Goal: Task Accomplishment & Management: Manage account settings

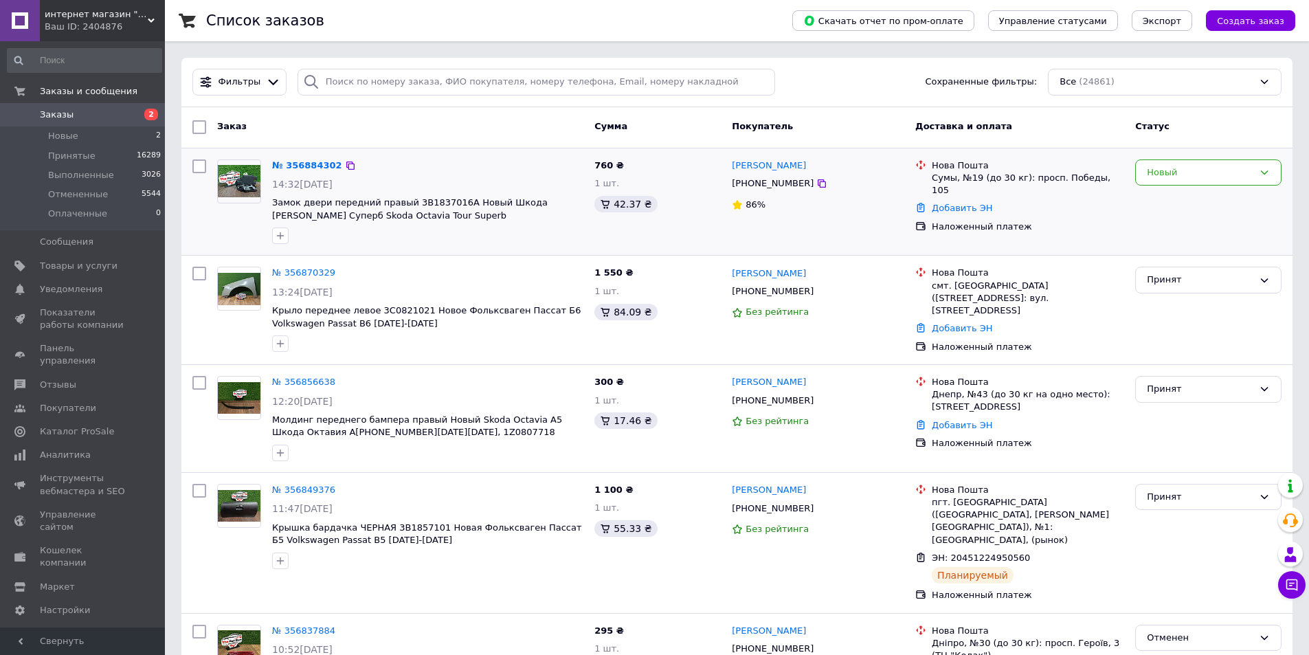
click at [763, 183] on div "[PHONE_NUMBER]" at bounding box center [772, 183] width 87 height 18
copy div "380663088188"
click at [308, 160] on link "№ 356884302" at bounding box center [307, 165] width 70 height 10
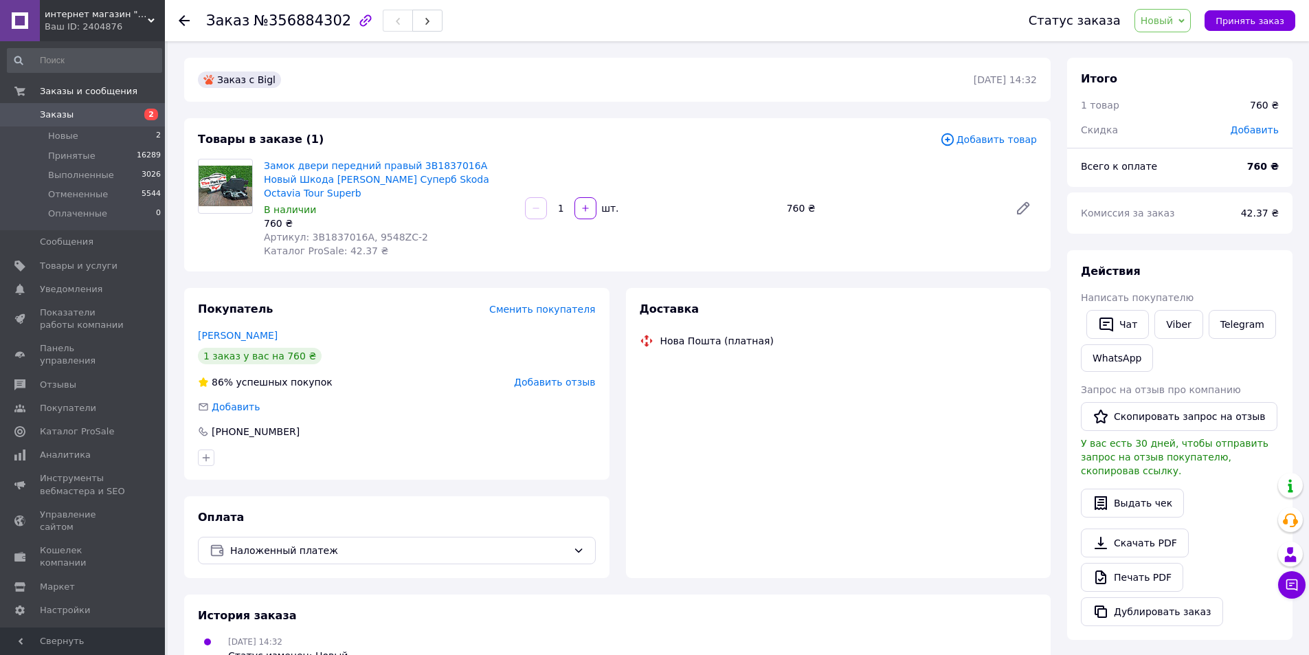
click at [1171, 16] on span "Новый" at bounding box center [1156, 20] width 33 height 11
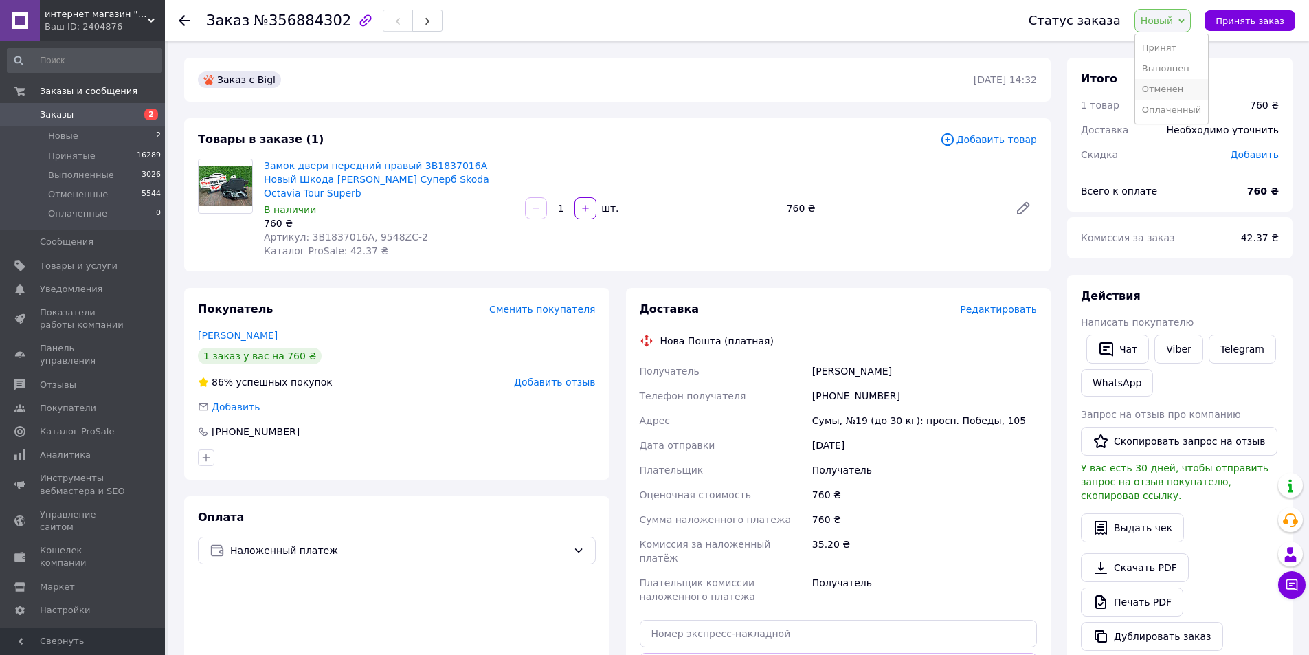
click at [1173, 90] on li "Отменен" at bounding box center [1171, 89] width 73 height 21
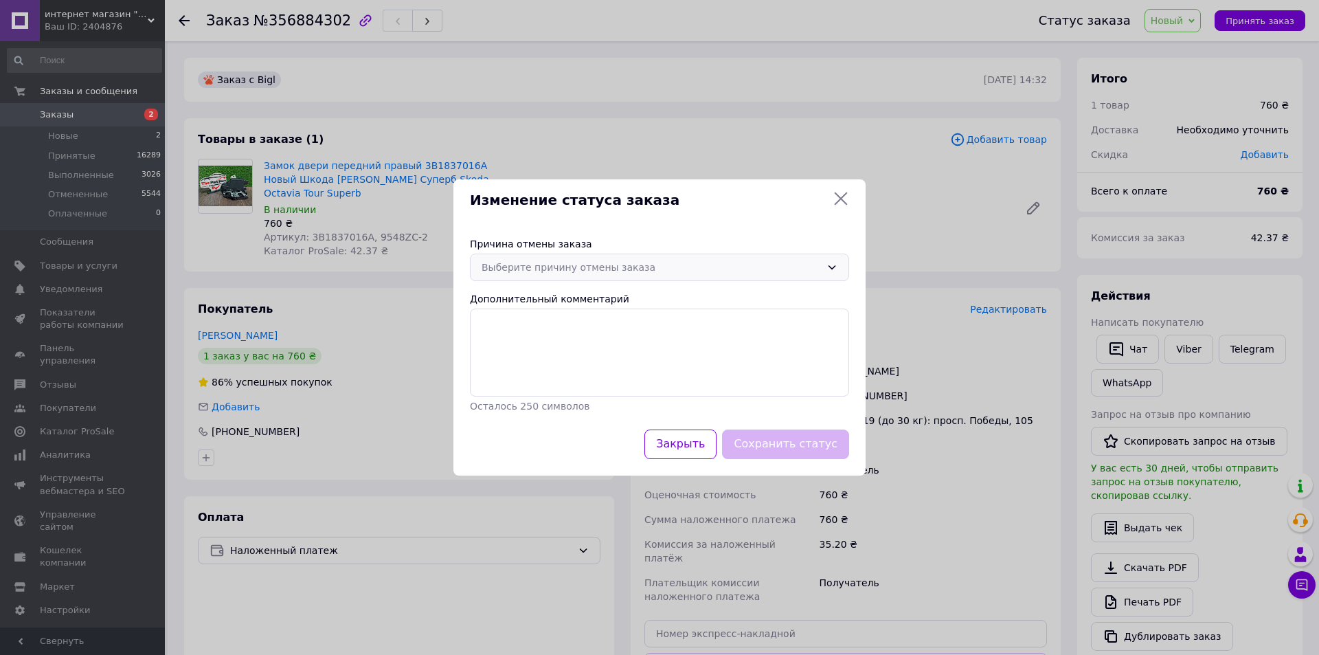
drag, startPoint x: 799, startPoint y: 275, endPoint x: 823, endPoint y: 267, distance: 25.2
click at [799, 274] on div "Выберите причину отмены заказа" at bounding box center [651, 267] width 339 height 15
drag, startPoint x: 547, startPoint y: 381, endPoint x: 568, endPoint y: 385, distance: 21.7
click at [547, 380] on li "По просьбе покупателя" at bounding box center [660, 375] width 378 height 26
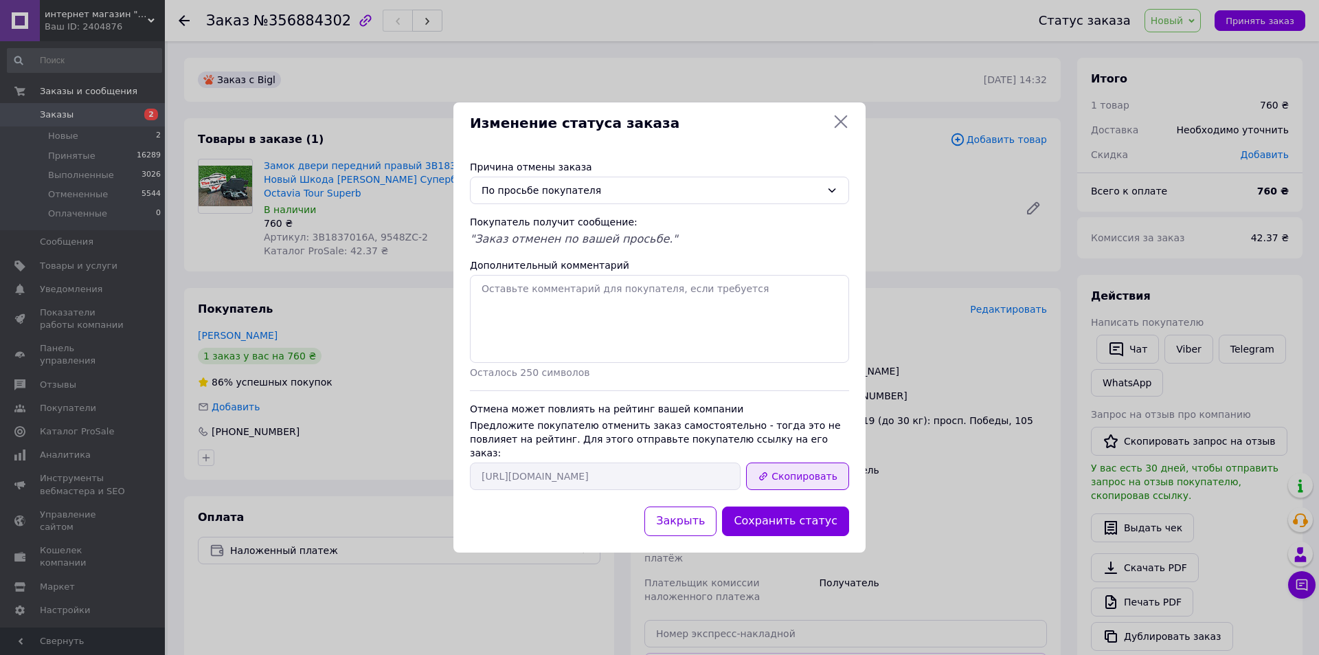
click at [798, 470] on button "Скопировать" at bounding box center [797, 475] width 103 height 27
drag, startPoint x: 844, startPoint y: 133, endPoint x: 835, endPoint y: 131, distance: 8.7
click at [840, 130] on icon at bounding box center [841, 121] width 16 height 16
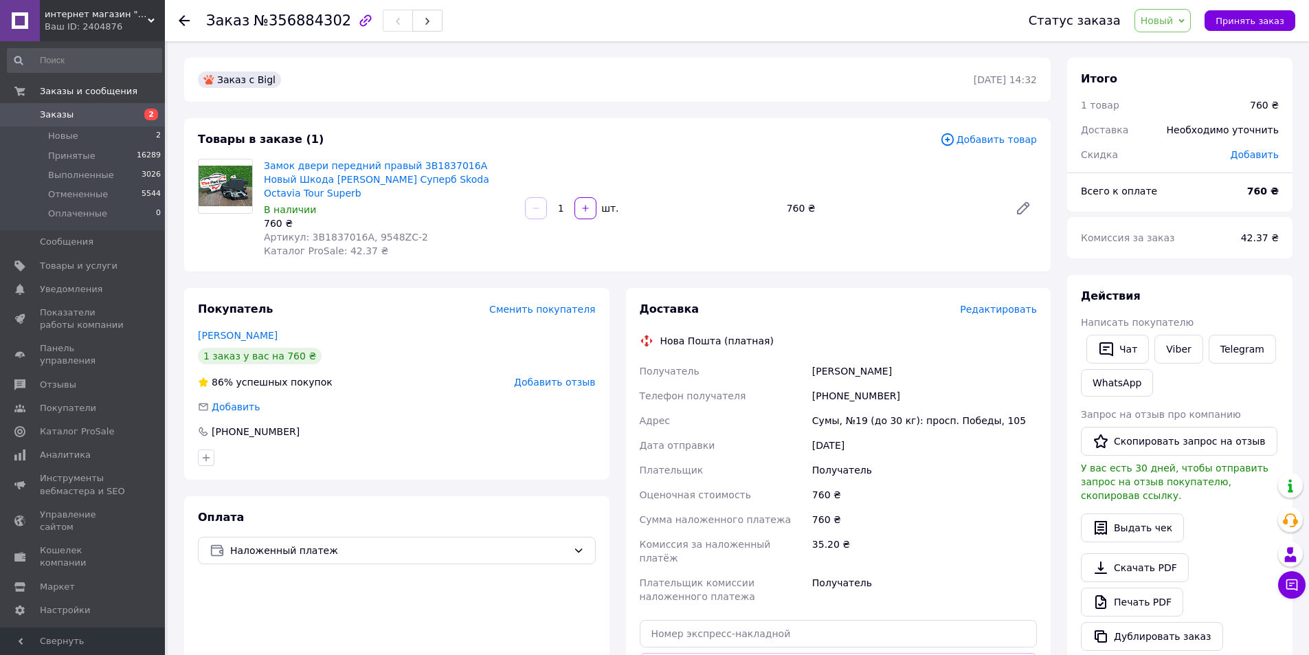
click at [69, 106] on link "Заказы 2" at bounding box center [84, 114] width 169 height 23
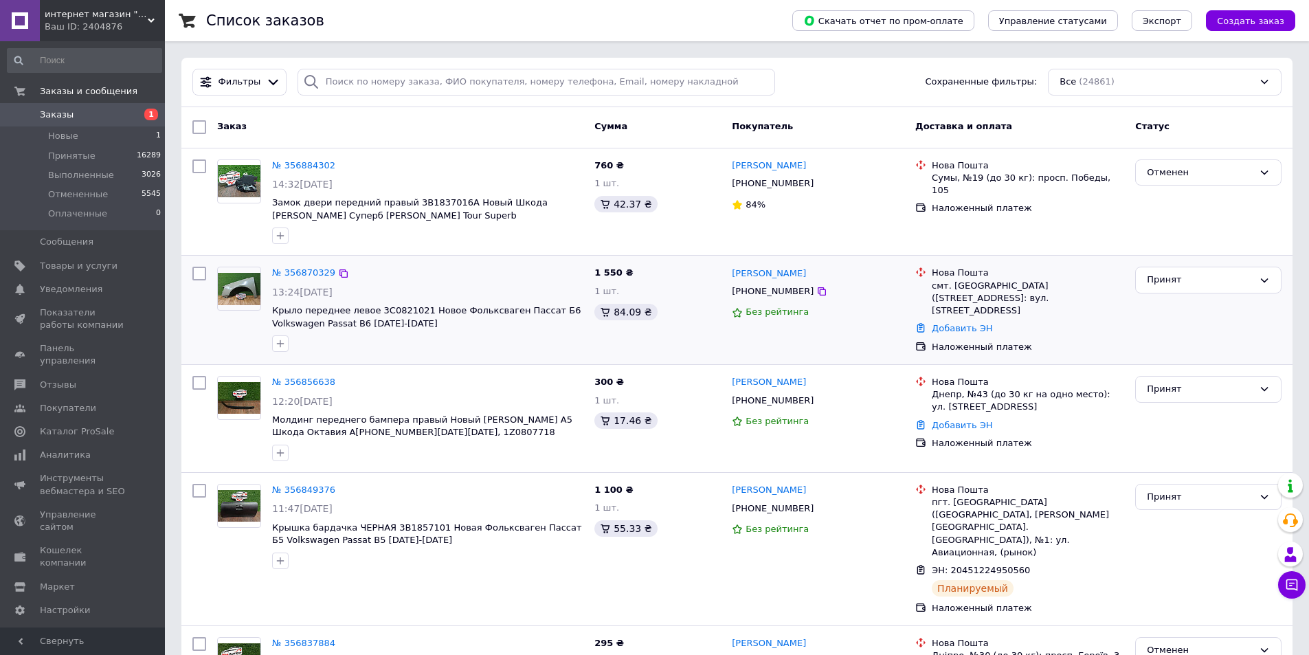
click at [761, 296] on div "[PHONE_NUMBER]" at bounding box center [772, 291] width 87 height 18
copy div "380958193432"
click at [965, 323] on link "Добавить ЭН" at bounding box center [961, 328] width 60 height 10
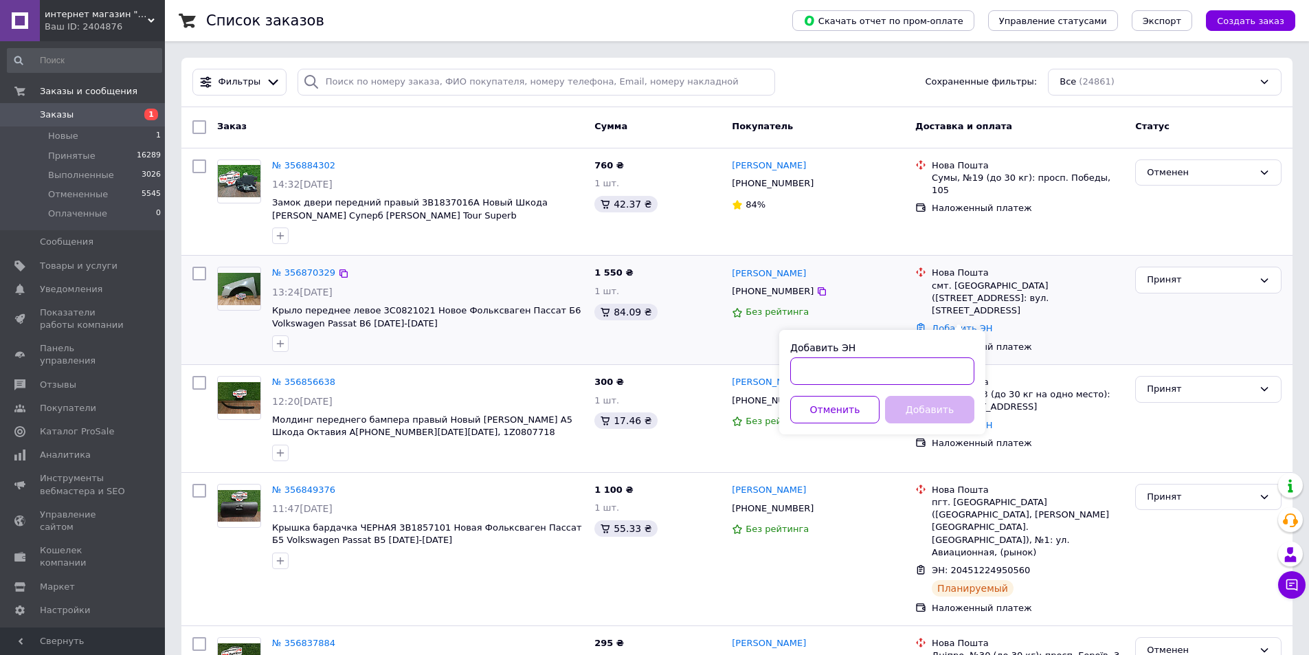
click at [892, 374] on input "Добавить ЭН" at bounding box center [882, 370] width 184 height 27
paste input "20451225050045"
type input "20451225050045"
drag, startPoint x: 920, startPoint y: 411, endPoint x: 816, endPoint y: 411, distance: 104.4
click at [921, 411] on button "Добавить" at bounding box center [929, 409] width 89 height 27
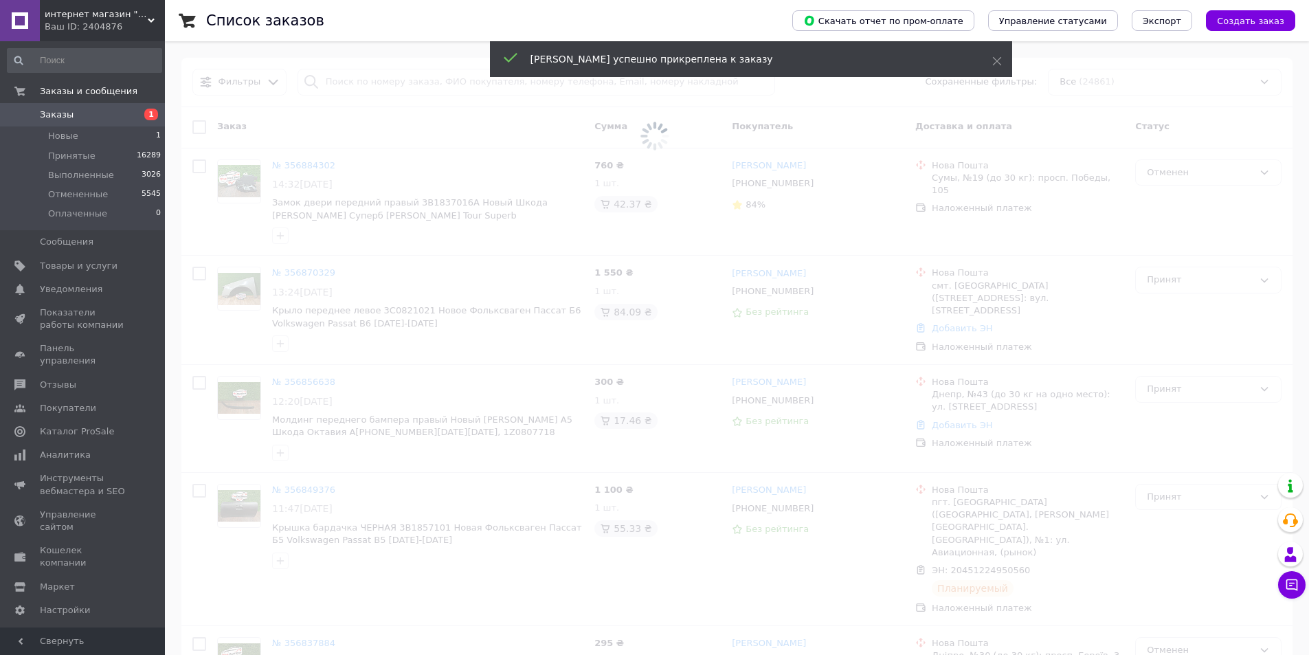
copy span "."
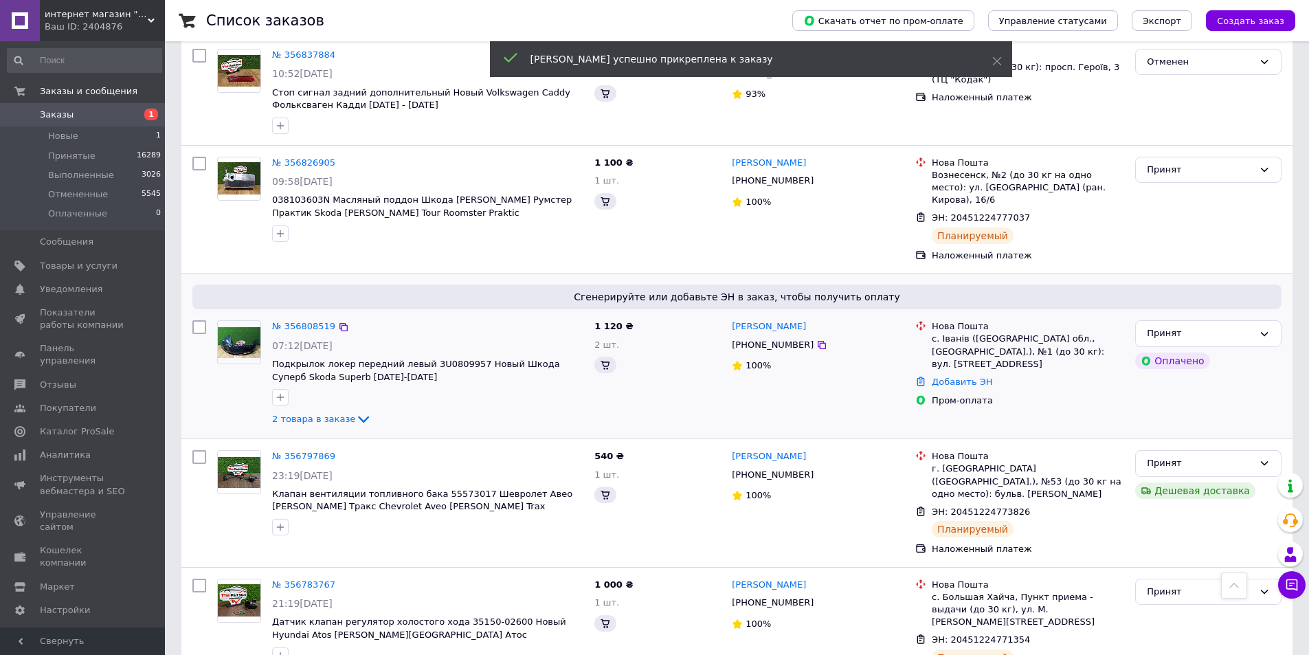
scroll to position [637, 0]
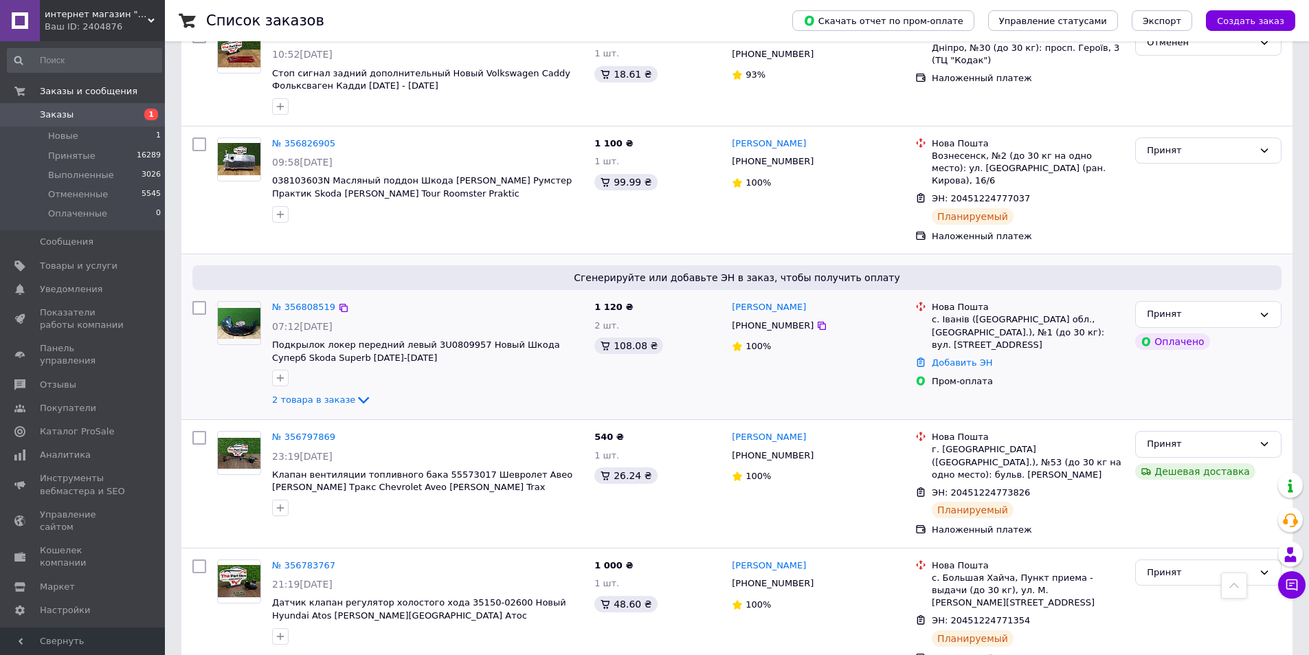
click at [776, 317] on div "[PHONE_NUMBER]" at bounding box center [772, 326] width 87 height 18
copy div "380960624509"
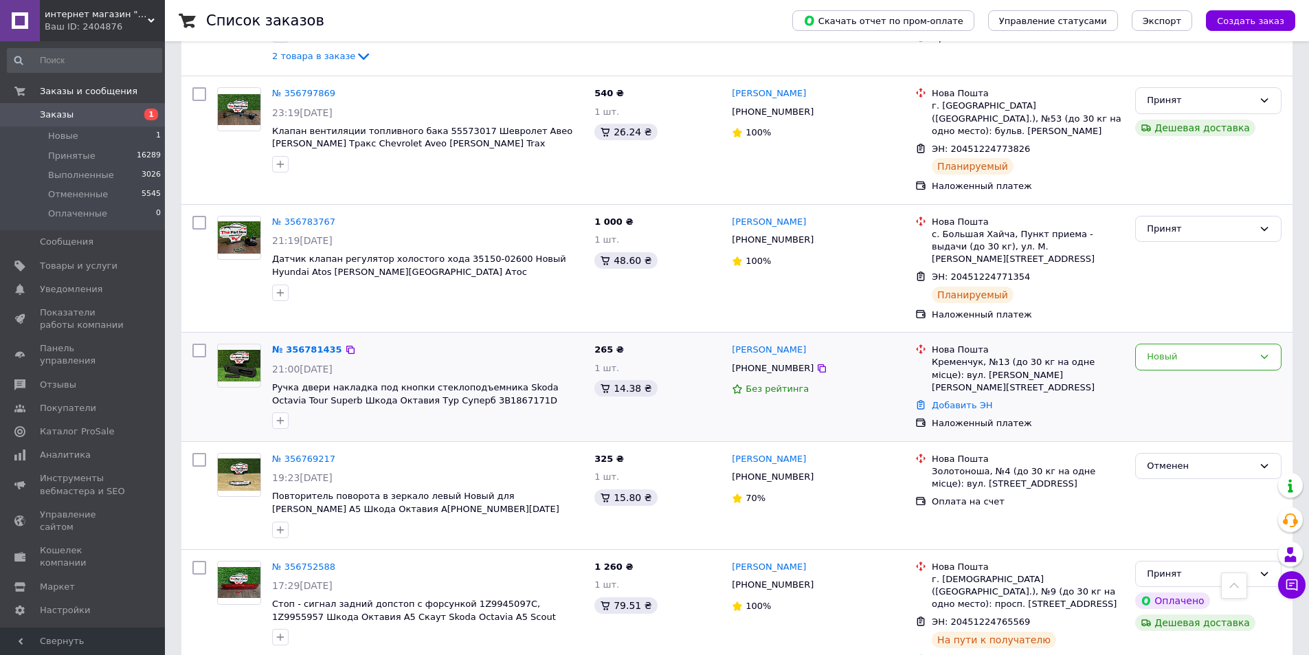
scroll to position [1118, 0]
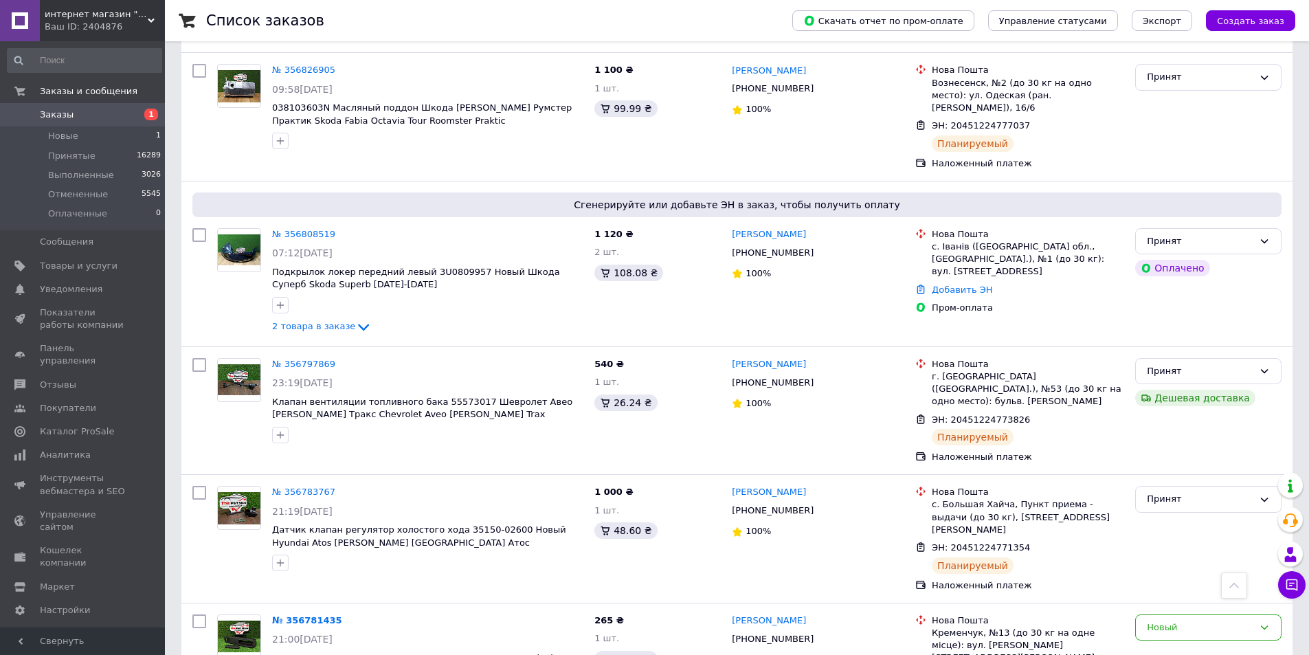
scroll to position [687, 0]
